Goal: Task Accomplishment & Management: Complete application form

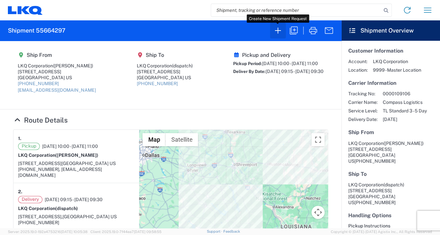
click at [277, 29] on icon "button" at bounding box center [278, 31] width 6 height 6
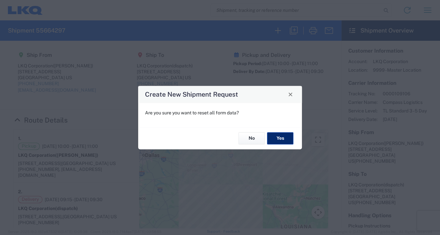
click at [280, 138] on button "Yes" at bounding box center [280, 138] width 26 height 12
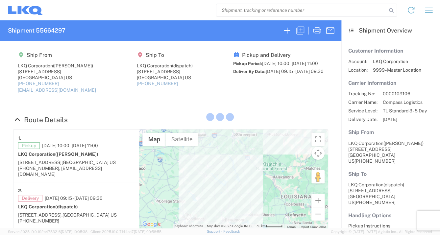
select select "FULL"
select select "LBS"
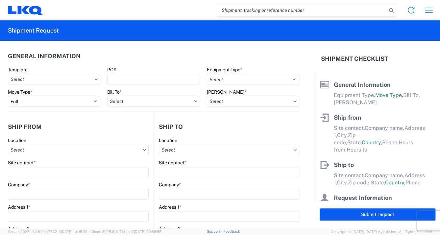
click at [129, 69] on div "PO#" at bounding box center [153, 70] width 92 height 6
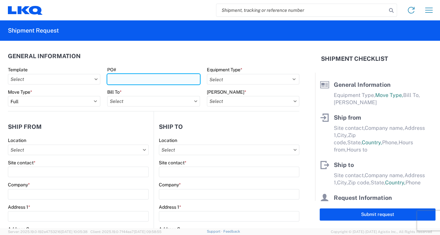
drag, startPoint x: 123, startPoint y: 80, endPoint x: 126, endPoint y: 76, distance: 5.1
click at [124, 79] on input "PO#" at bounding box center [153, 79] width 92 height 11
type input "T31521"
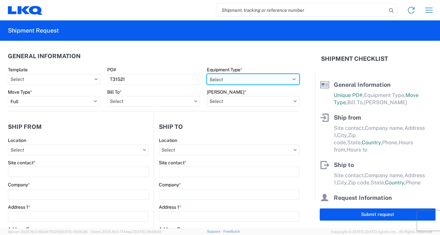
click at [290, 79] on select "Select 53’ Dry Van Flatbed Dropdeck (van) Lowboy (flatbed) Rail" at bounding box center [253, 79] width 92 height 11
select select "STDV"
click at [207, 74] on select "Select 53’ Dry Van Flatbed Dropdeck (van) Lowboy (flatbed) Rail" at bounding box center [253, 79] width 92 height 11
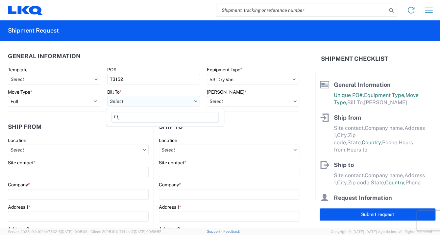
click at [127, 99] on input "text" at bounding box center [153, 101] width 92 height 11
type input "3392"
click at [133, 129] on div "3392 - Transmetco" at bounding box center [164, 130] width 115 height 11
type input "3392 - Transmetco"
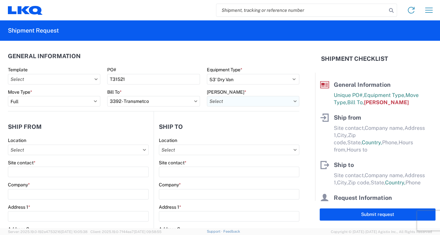
click at [291, 100] on input "text" at bounding box center [253, 101] width 92 height 11
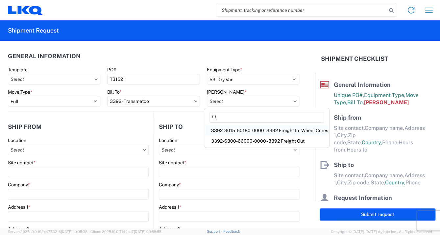
click at [264, 129] on div "3392-3015-50180-0000 - 3392 Freight In - Wheel Cores" at bounding box center [266, 130] width 122 height 11
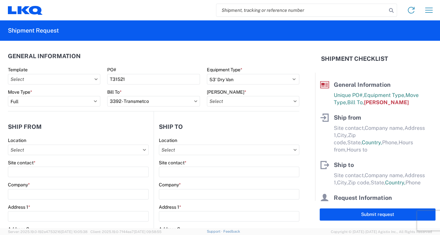
type input "3392-3015-50180-0000 - 3392 Freight In - Wheel Cores"
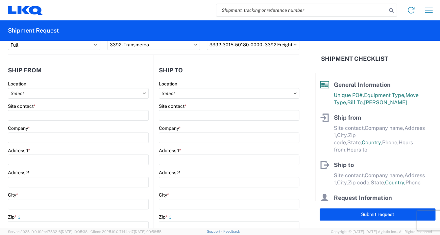
scroll to position [53, 0]
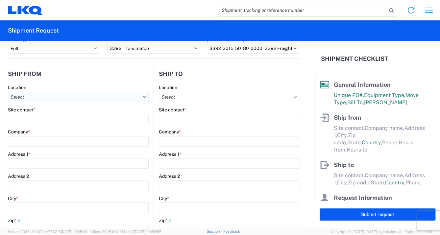
click at [33, 95] on input "text" at bounding box center [78, 97] width 141 height 11
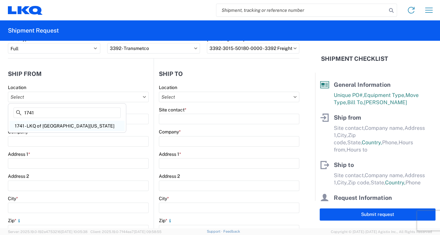
type input "1741"
click at [33, 123] on div "1741 - LKQ of [GEOGRAPHIC_DATA][US_STATE]" at bounding box center [67, 126] width 115 height 11
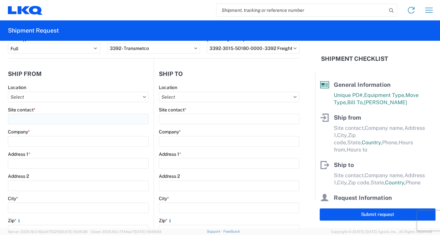
type input "1741 - LKQ of [GEOGRAPHIC_DATA][US_STATE]"
type input "LKQ Corporation"
type input "[STREET_ADDRESS]"
type input "[GEOGRAPHIC_DATA]"
type input "71292"
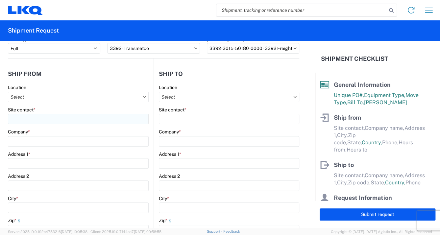
select select "LA"
select select "US"
type input "08:00"
type input "13:30"
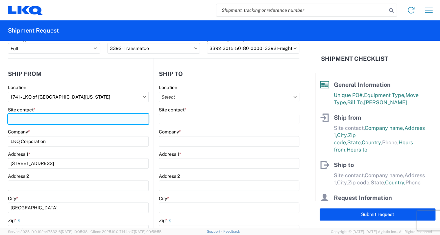
click at [18, 117] on input "Site contact *" at bounding box center [78, 119] width 141 height 11
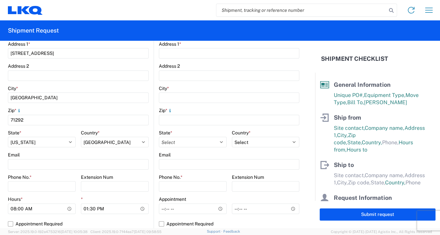
scroll to position [164, 0]
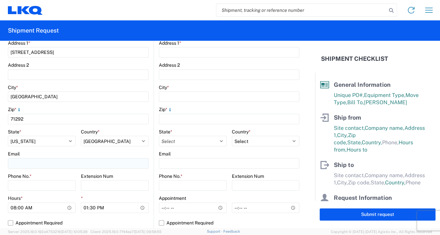
type input "[PERSON_NAME]"
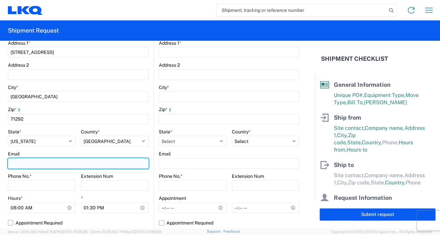
click at [22, 162] on input "Email" at bounding box center [78, 163] width 141 height 11
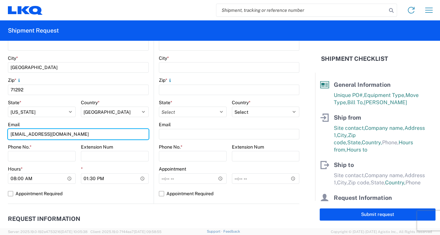
scroll to position [198, 0]
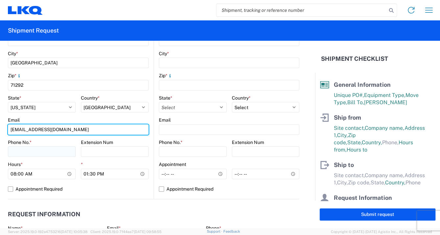
type input "[EMAIL_ADDRESS][DOMAIN_NAME]"
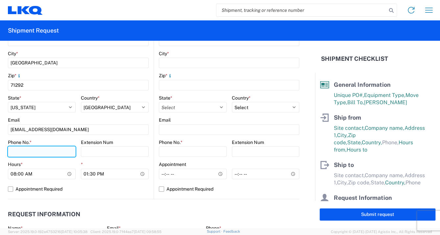
click at [18, 150] on input "Phone No. *" at bounding box center [42, 151] width 68 height 11
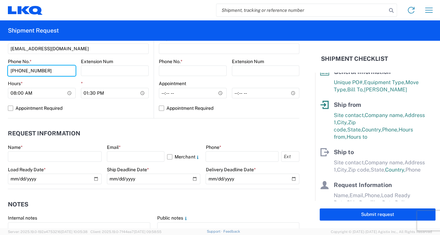
scroll to position [280, 0]
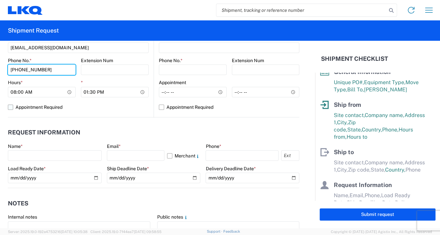
type input "[PHONE_NUMBER]"
click at [11, 105] on label "Appointment Required" at bounding box center [78, 107] width 141 height 11
click at [0, 0] on input "Appointment Required" at bounding box center [0, 0] width 0 height 0
select select "LA"
select select "US"
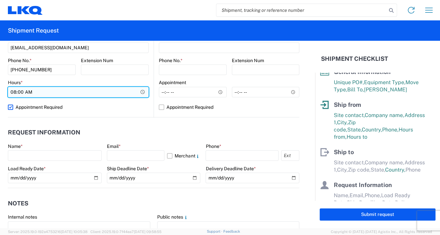
click at [141, 91] on input "08:00" at bounding box center [78, 92] width 141 height 11
type input "10:00"
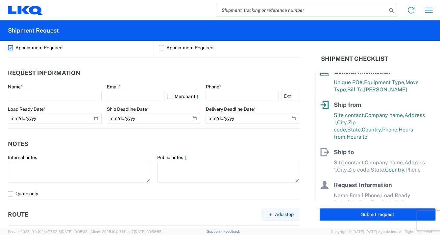
scroll to position [332, 0]
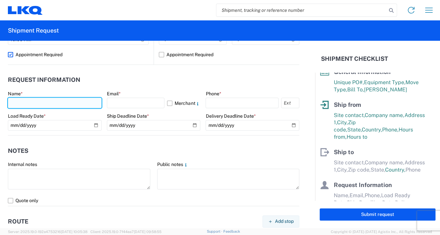
drag, startPoint x: 15, startPoint y: 103, endPoint x: 44, endPoint y: 100, distance: 29.7
click at [22, 101] on input "text" at bounding box center [55, 103] width 94 height 11
type input "[PERSON_NAME]"
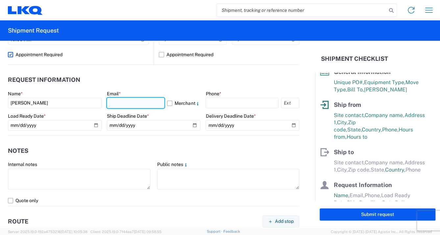
click at [122, 103] on input "text" at bounding box center [136, 103] width 58 height 11
type input "[EMAIL_ADDRESS][DOMAIN_NAME]"
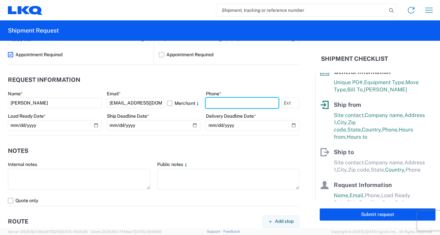
drag, startPoint x: 207, startPoint y: 105, endPoint x: 274, endPoint y: 96, distance: 67.6
click at [214, 103] on input "text" at bounding box center [241, 103] width 73 height 11
type input "[PHONE_NUMBER]"
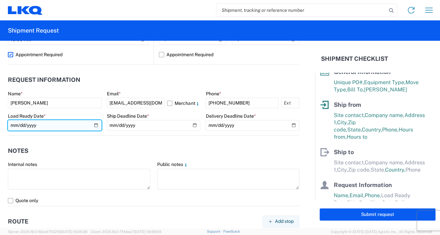
click at [95, 125] on input "date" at bounding box center [55, 125] width 94 height 11
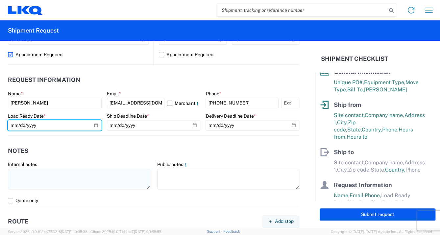
type input "[DATE]"
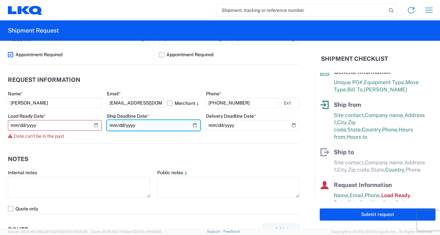
click at [191, 124] on input "date" at bounding box center [154, 125] width 94 height 11
type input "[DATE]"
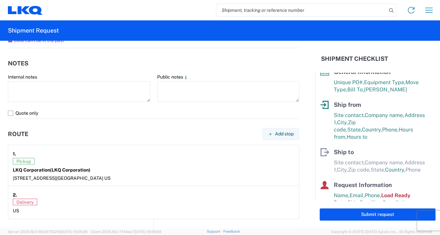
scroll to position [426, 0]
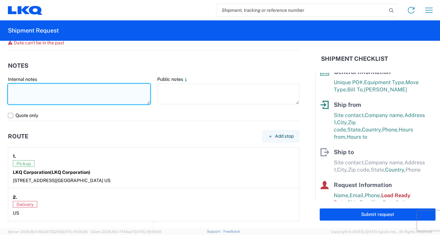
drag, startPoint x: 13, startPoint y: 92, endPoint x: 48, endPoint y: 96, distance: 35.4
click at [18, 93] on textarea at bounding box center [79, 93] width 142 height 21
drag, startPoint x: 38, startPoint y: 88, endPoint x: 44, endPoint y: 89, distance: 6.0
click at [41, 88] on textarea "10:00 Firm apointmenty" at bounding box center [79, 93] width 142 height 21
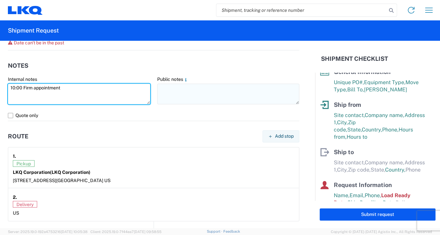
type textarea "10:00 Firm appointment"
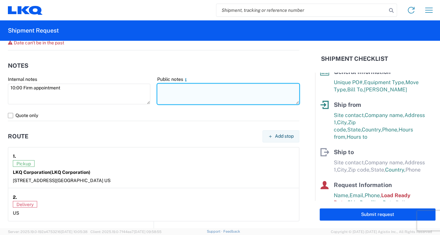
drag, startPoint x: 161, startPoint y: 90, endPoint x: 166, endPoint y: 89, distance: 5.1
click at [163, 89] on textarea at bounding box center [228, 93] width 142 height 21
click at [213, 87] on textarea "10:00 FIRM appointment" at bounding box center [228, 93] width 142 height 21
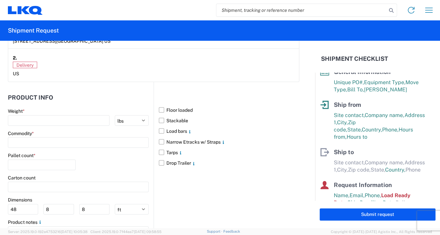
scroll to position [573, 0]
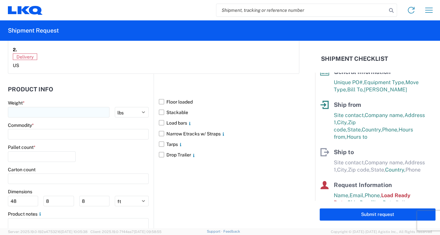
type textarea "10:00 FIRM appointment"
click at [21, 110] on input "number" at bounding box center [59, 112] width 102 height 11
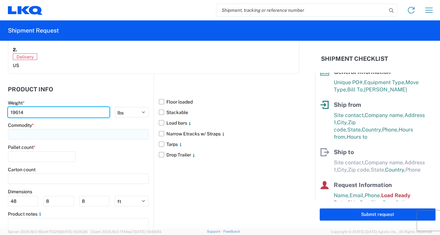
type input "19614"
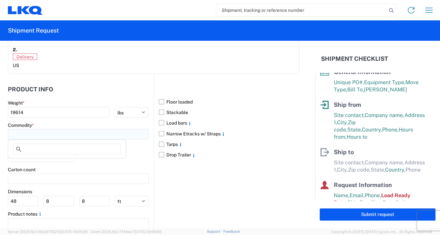
click at [20, 133] on input at bounding box center [78, 134] width 141 height 11
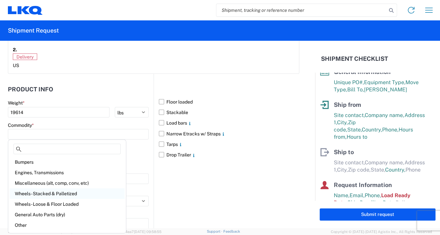
click at [39, 193] on div "Wheels - Stacked & Palletized" at bounding box center [67, 193] width 115 height 11
type input "Wheels - Stacked & Palletized"
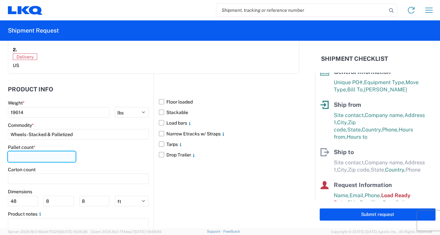
click at [28, 158] on input "number" at bounding box center [42, 156] width 68 height 11
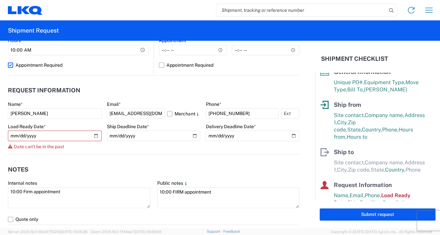
scroll to position [320, 0]
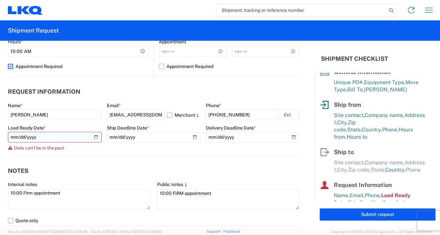
type input "26"
click at [95, 135] on input "[DATE]" at bounding box center [55, 137] width 94 height 11
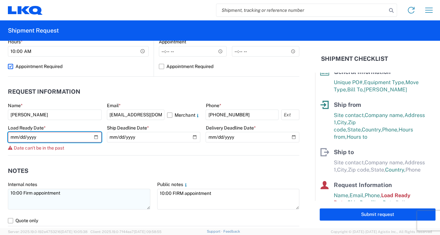
type input "[DATE]"
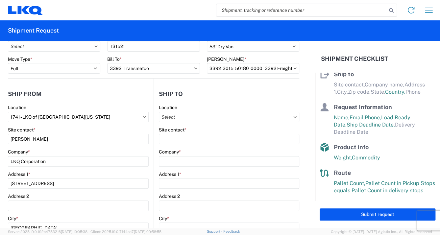
scroll to position [0, 0]
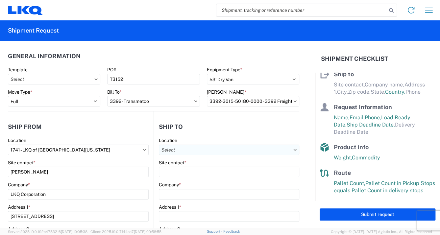
click at [202, 149] on input "text" at bounding box center [229, 150] width 140 height 11
type input "3392"
click at [187, 178] on div "3392 - Transmetco" at bounding box center [215, 179] width 115 height 11
type input "3392 - Transmetco"
type input "LKQ Corporation"
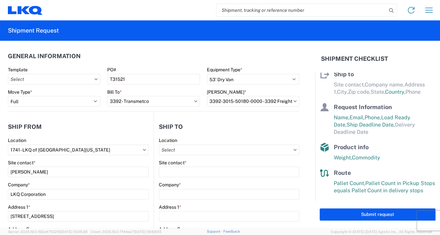
type input "[STREET_ADDRESS]"
type input "Huntington"
type input "46750"
select select "US"
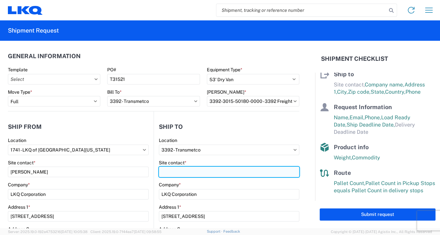
click at [169, 172] on input "Site contact *" at bounding box center [229, 172] width 140 height 11
type input "3392 dispatch"
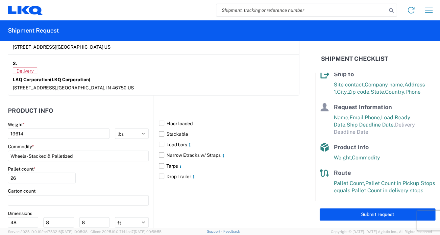
scroll to position [599, 0]
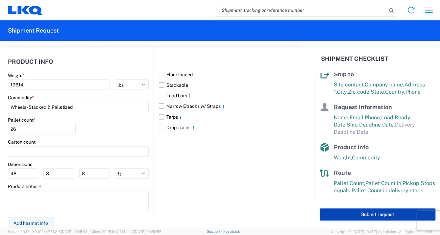
click at [370, 216] on button "Submit request" at bounding box center [377, 214] width 116 height 12
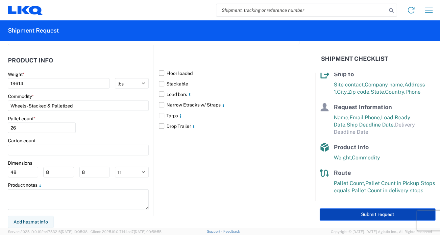
select select "IN"
select select "US"
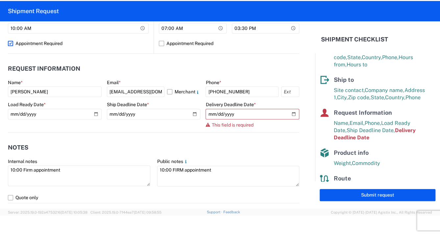
scroll to position [320, 0]
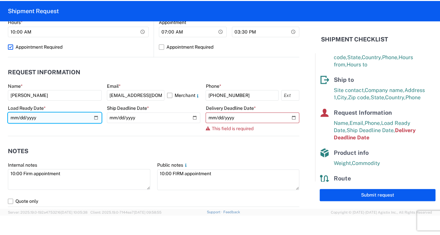
click at [42, 116] on input "[DATE]" at bounding box center [55, 117] width 94 height 11
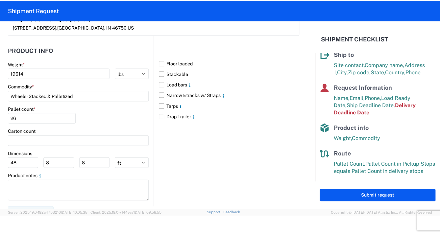
scroll to position [607, 0]
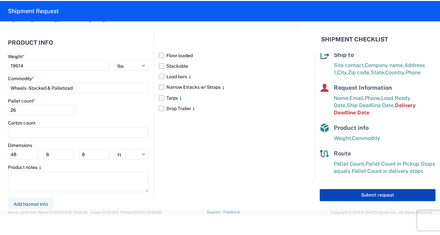
click at [380, 195] on button "Submit request" at bounding box center [377, 195] width 116 height 12
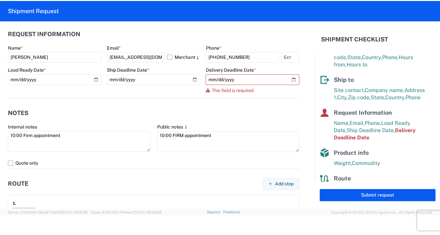
scroll to position [354, 0]
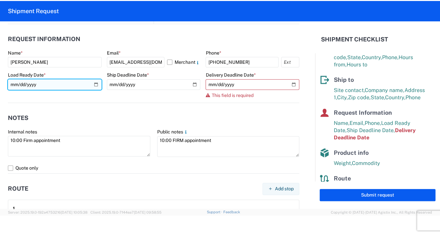
click at [94, 84] on input "[DATE]" at bounding box center [55, 84] width 94 height 11
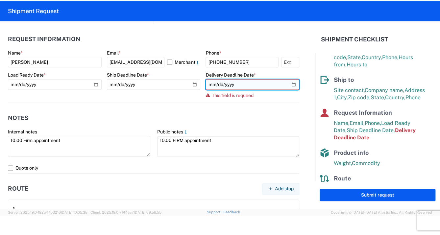
click at [291, 83] on input "date" at bounding box center [252, 84] width 94 height 11
type input "[DATE]"
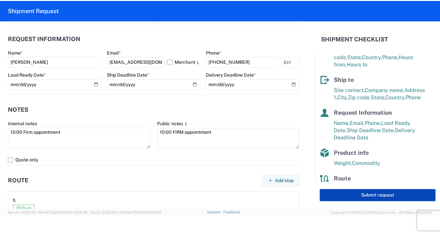
click at [382, 193] on button "Submit request" at bounding box center [377, 195] width 116 height 12
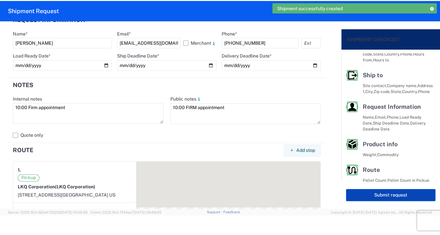
scroll to position [61, 0]
